Goal: Find specific page/section: Find specific page/section

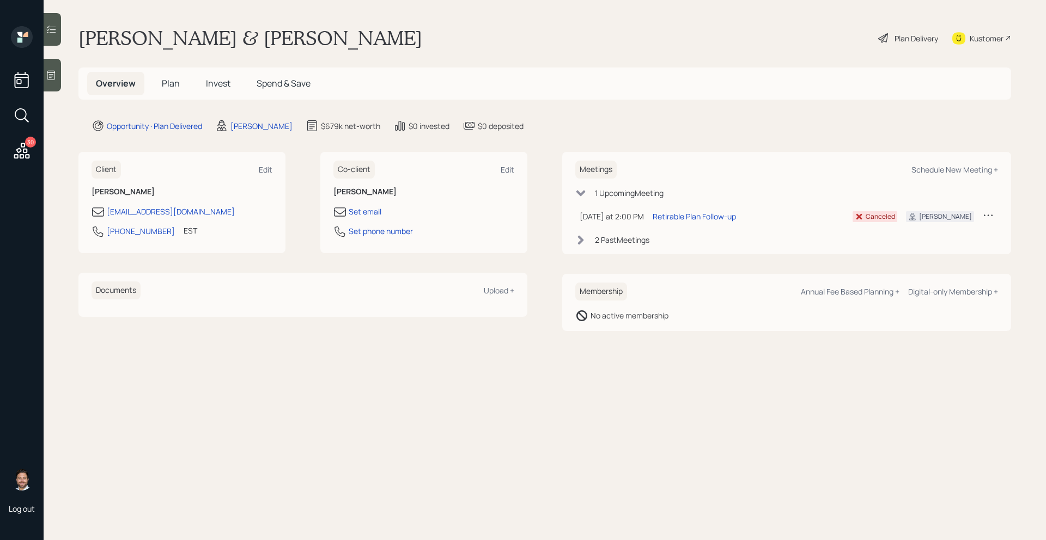
click at [176, 86] on span "Plan" at bounding box center [171, 83] width 18 height 12
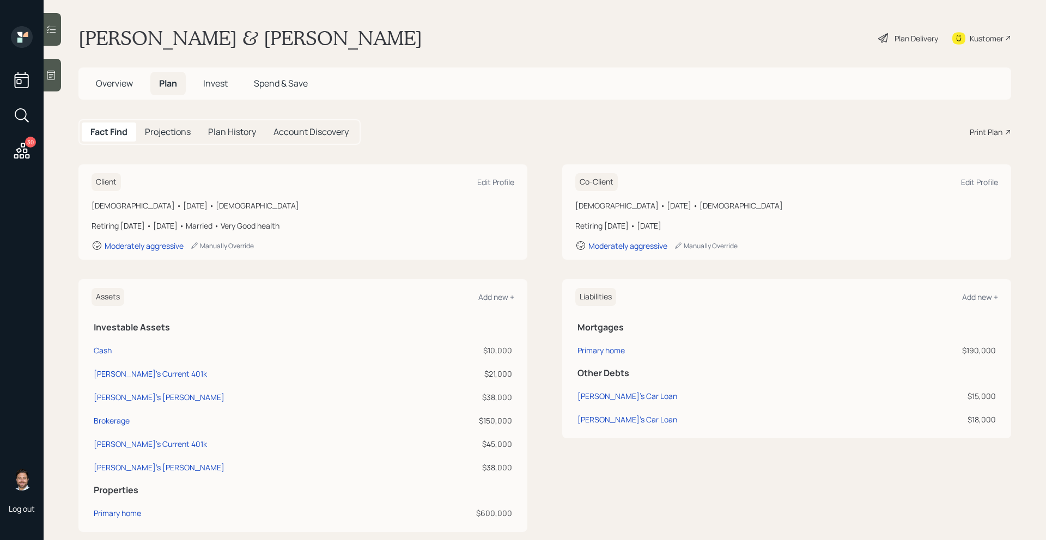
click at [14, 160] on icon at bounding box center [22, 151] width 20 height 20
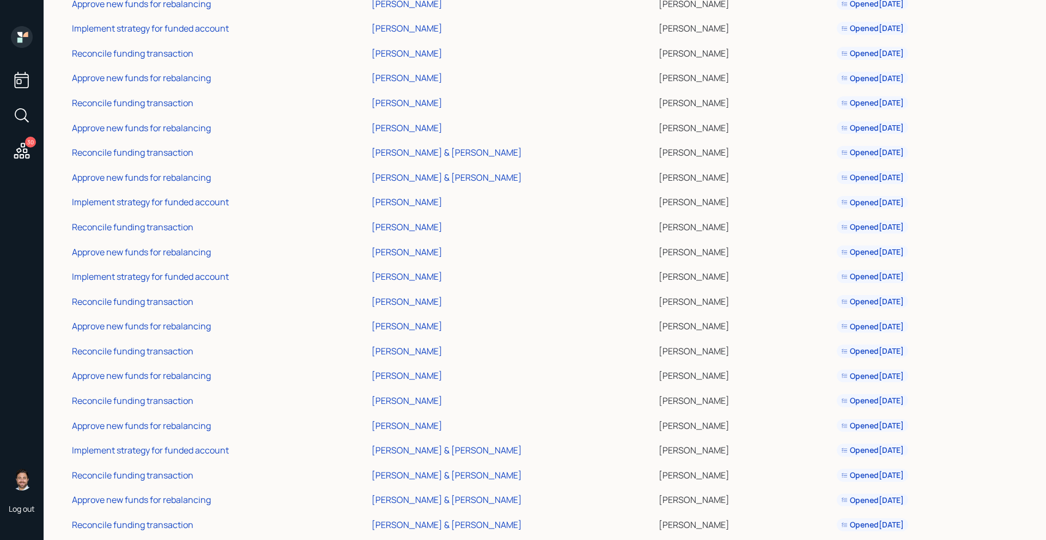
scroll to position [331, 0]
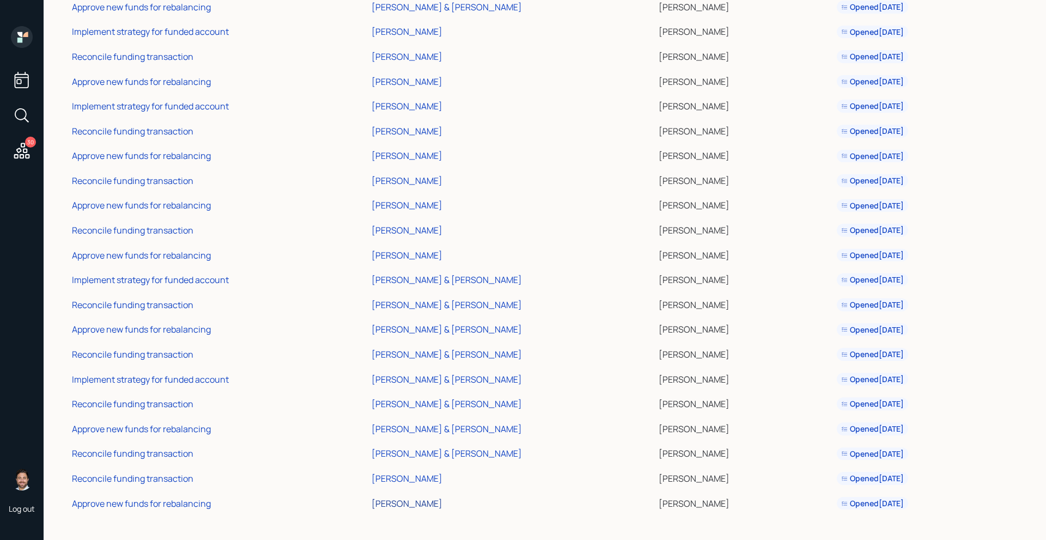
click at [412, 505] on div "[PERSON_NAME]" at bounding box center [407, 504] width 71 height 12
